Goal: Book appointment/travel/reservation

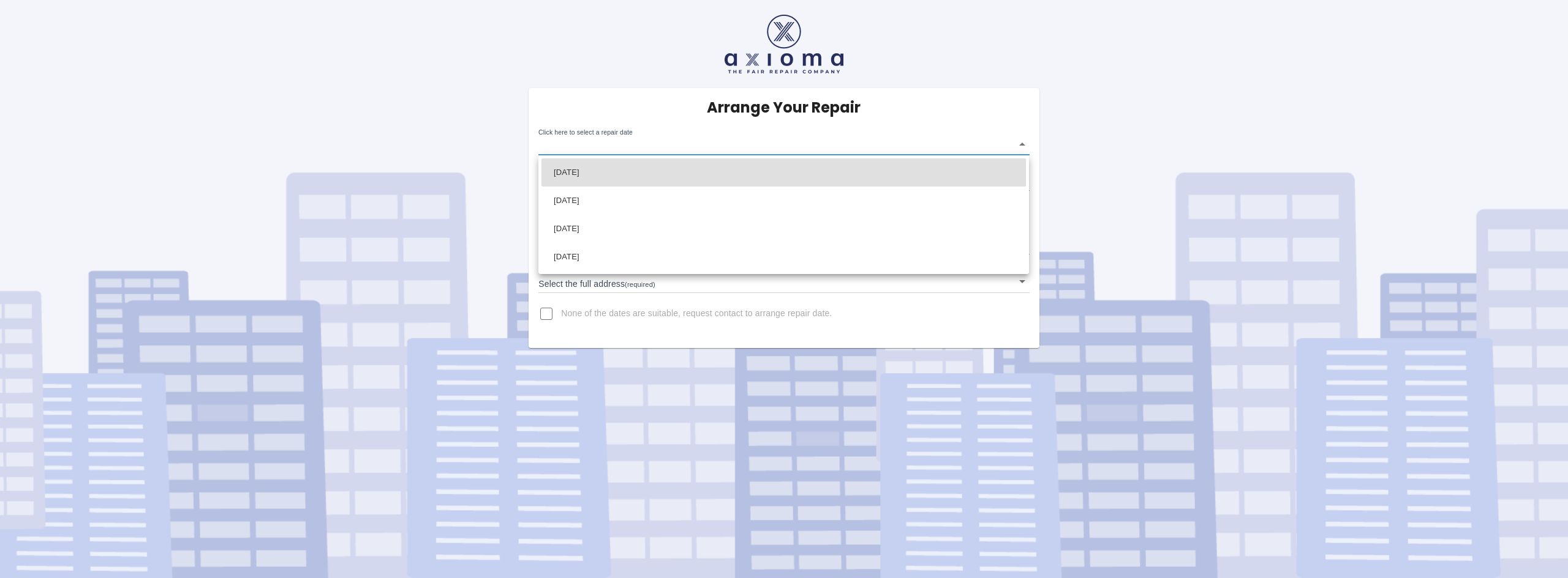
click at [615, 150] on body "Arrange Your Repair Click here to select a repair date ​ Phone Number   * 07403…" at bounding box center [784, 289] width 1568 height 578
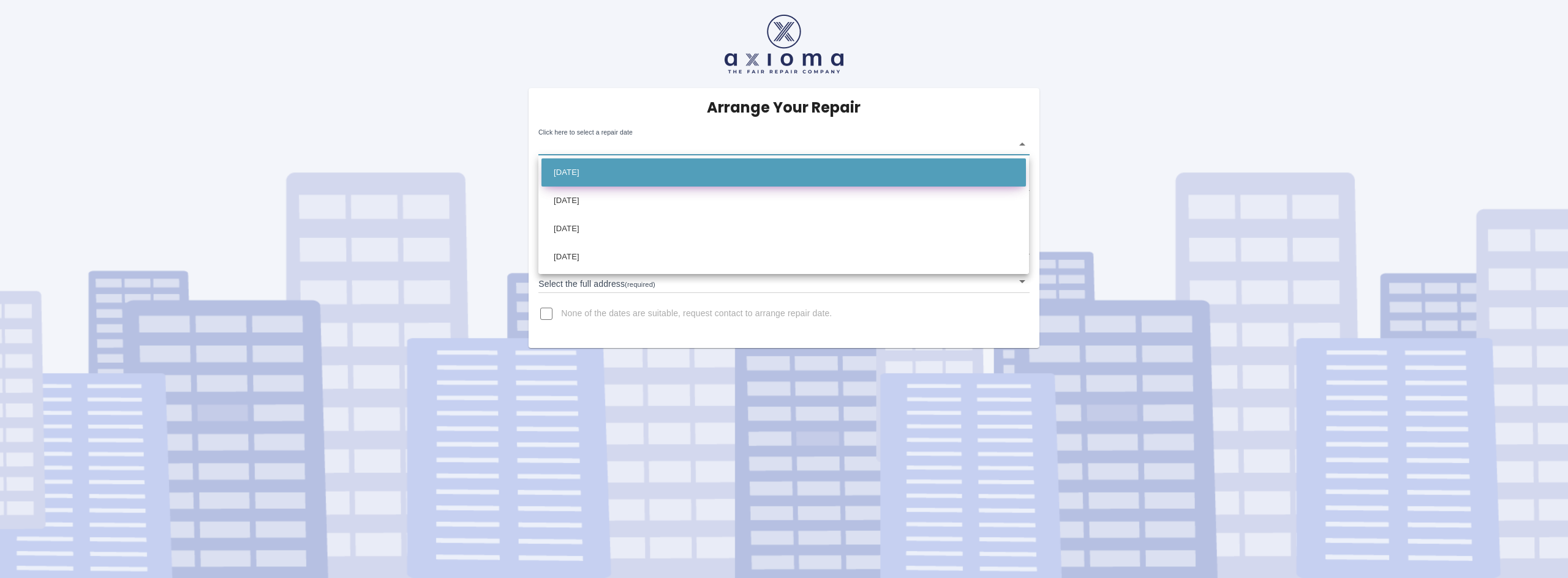
click at [582, 169] on li "[DATE]" at bounding box center [783, 173] width 484 height 28
type input "[DATE]T00:00:00.000Z"
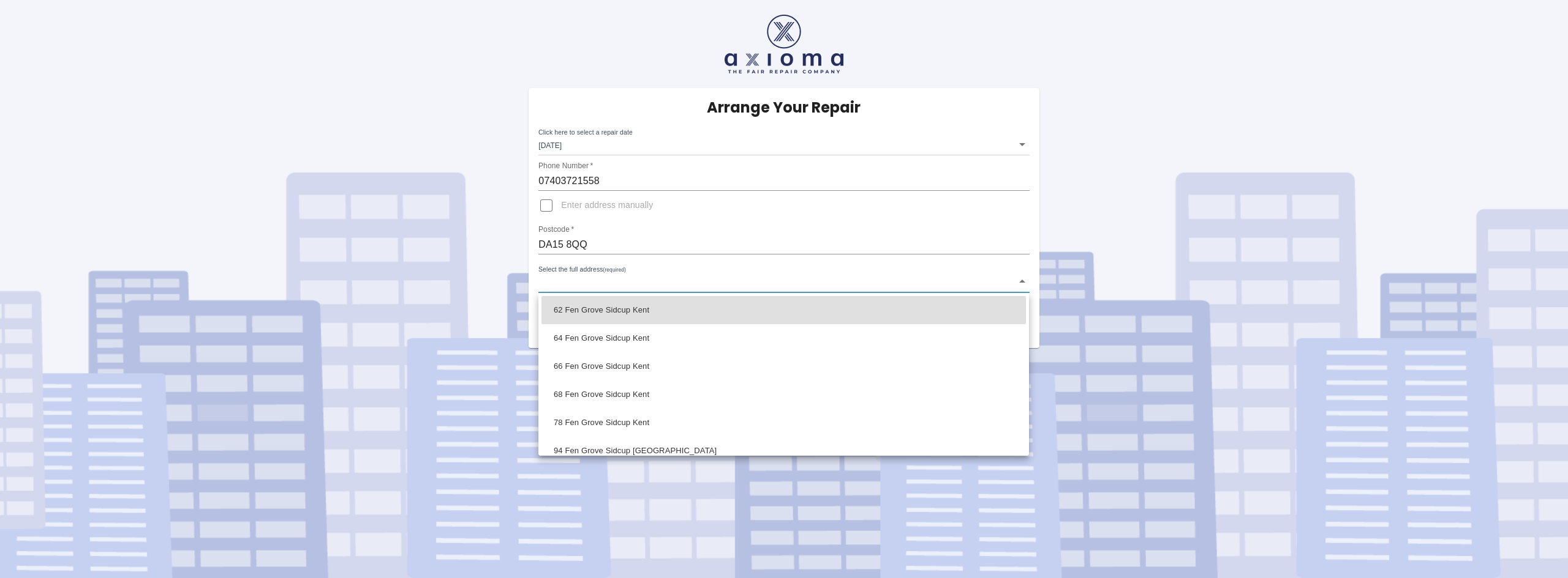
click at [606, 281] on body "Arrange Your Repair Click here to select a repair date [DATE] [DATE]T00:00:00.0…" at bounding box center [784, 289] width 1568 height 578
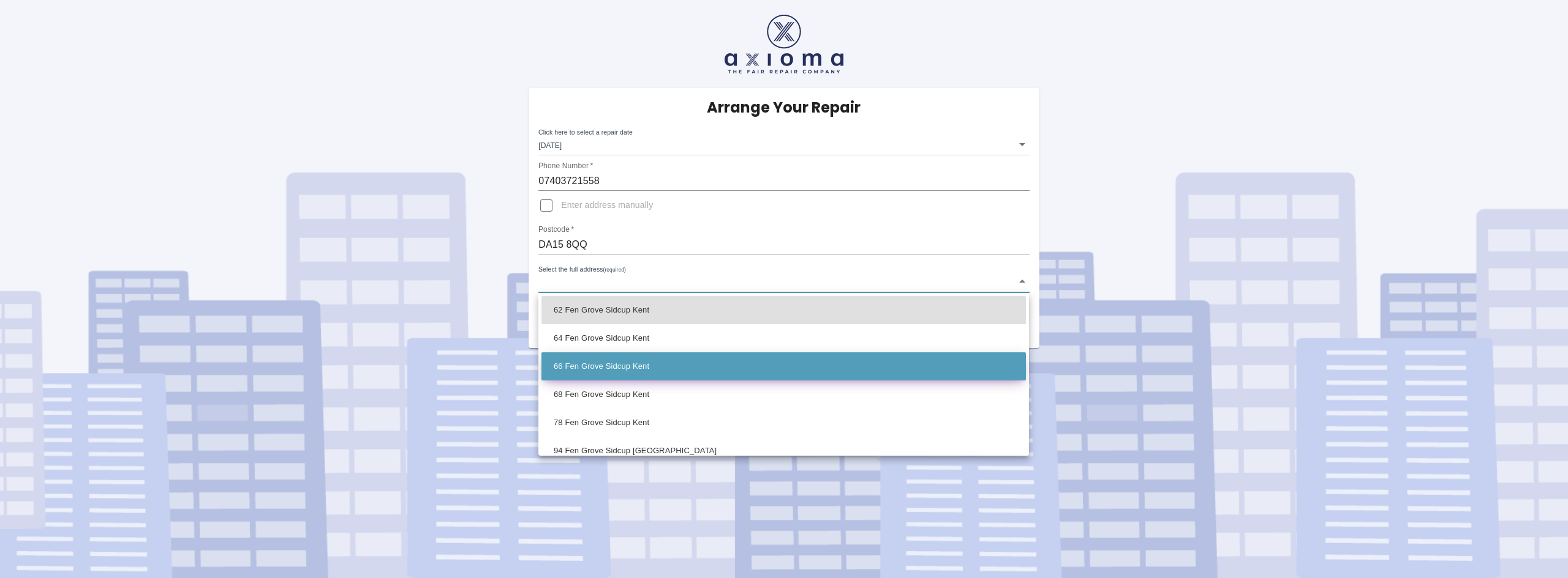
click at [561, 374] on li "66 Fen Grove Sidcup Kent" at bounding box center [783, 367] width 484 height 28
type input "66 Fen Grove Sidcup Kent"
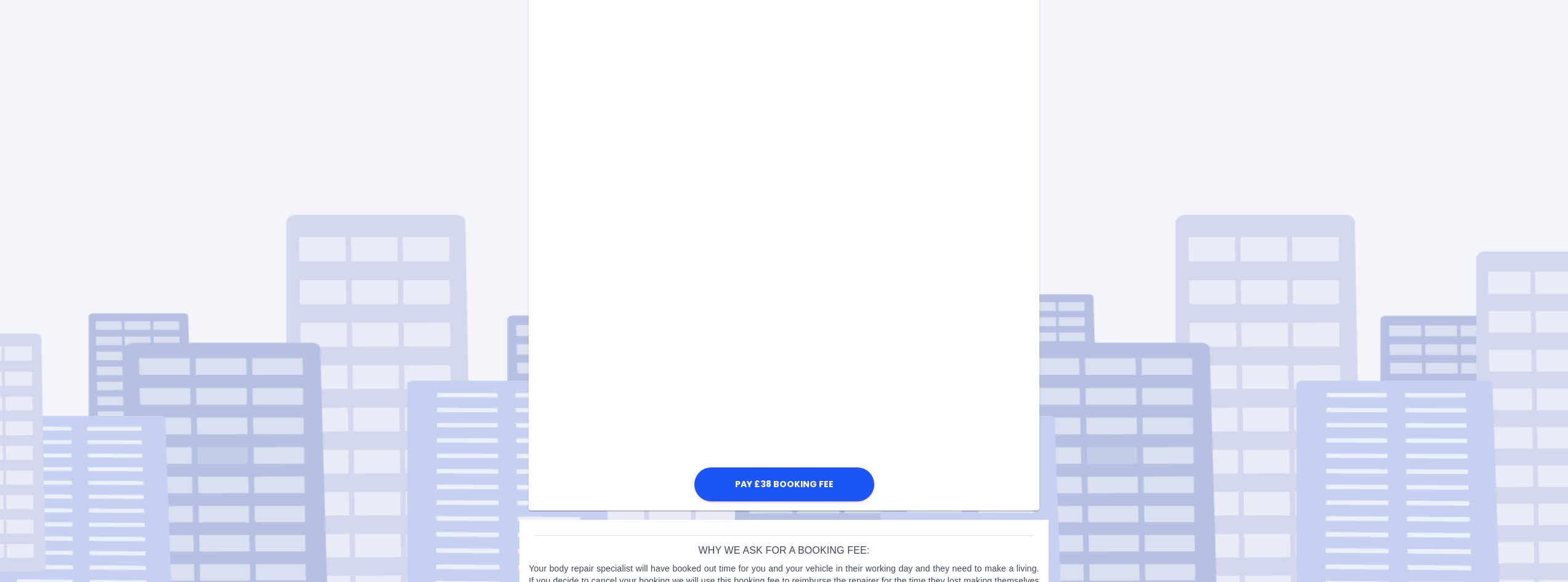
scroll to position [493, 0]
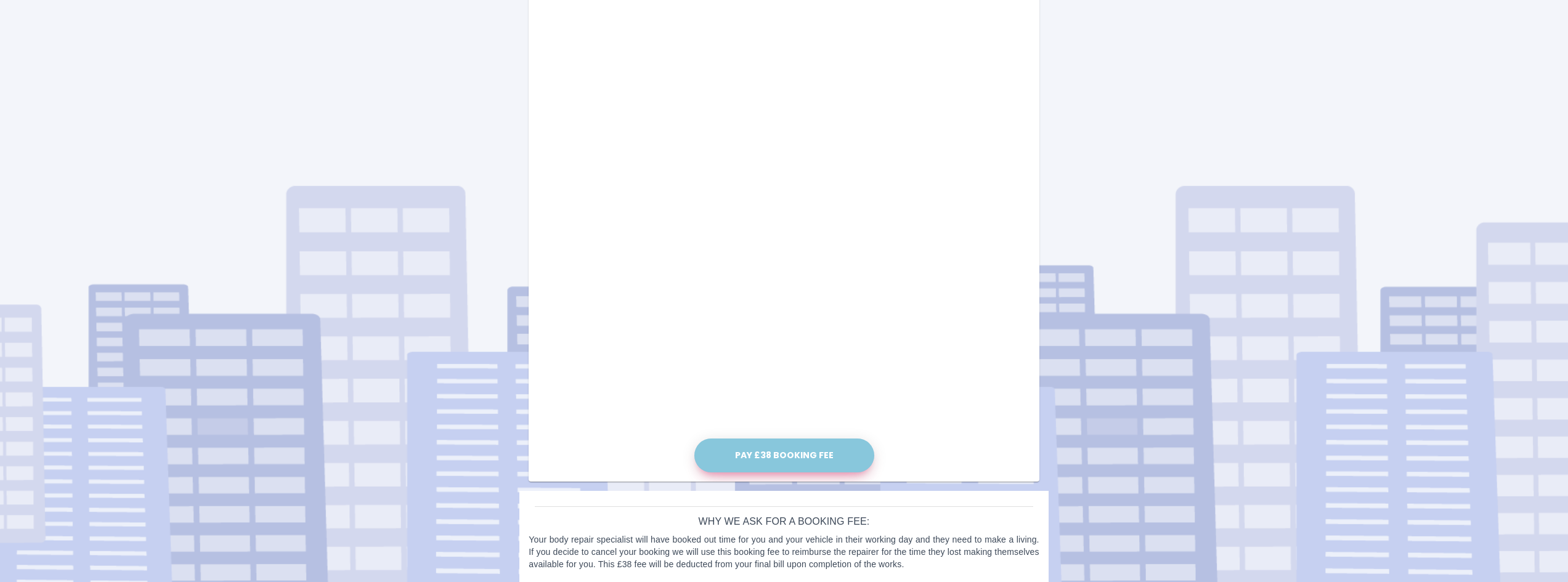
click at [773, 457] on button "Pay £38 Booking Fee" at bounding box center [784, 456] width 180 height 34
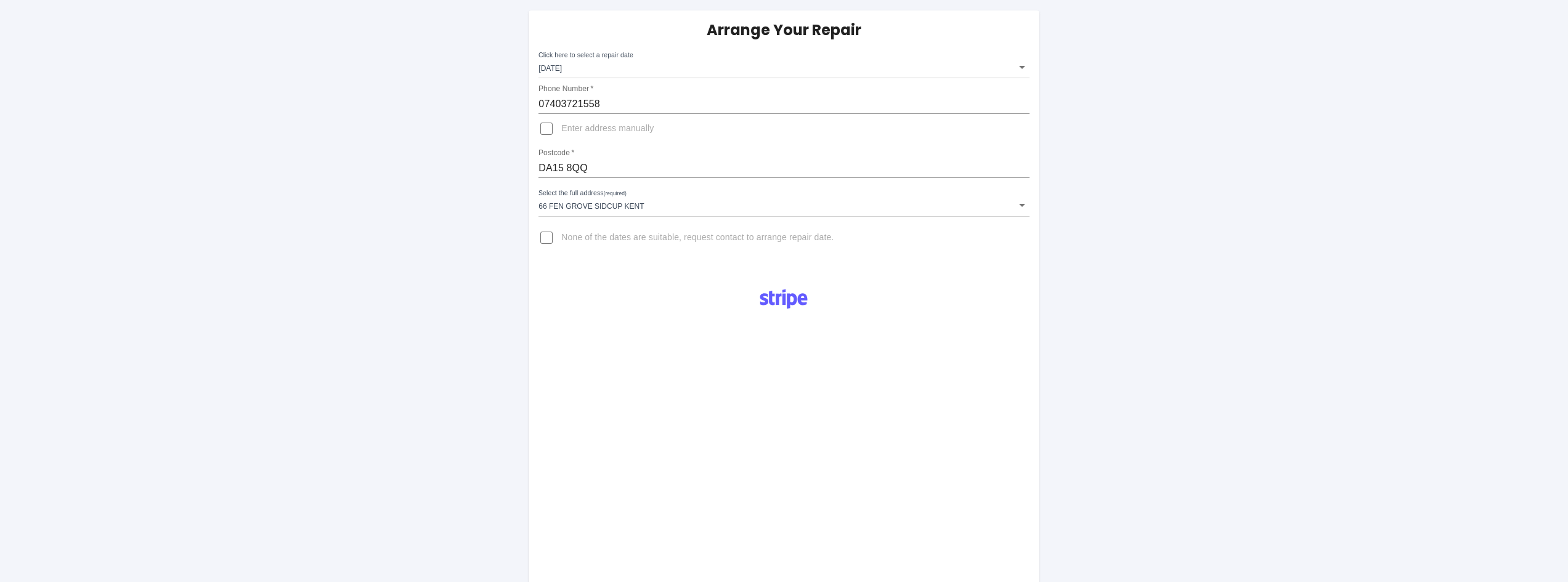
scroll to position [61, 0]
